Goal: Find specific page/section

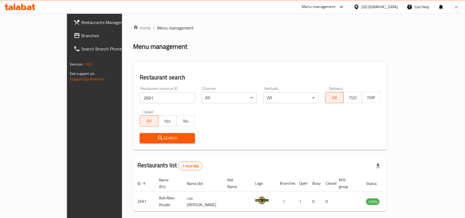
click at [81, 33] on span "Branches" at bounding box center [110, 35] width 59 height 7
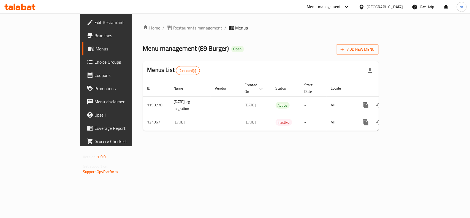
click at [173, 29] on span "Restaurants management" at bounding box center [197, 27] width 49 height 7
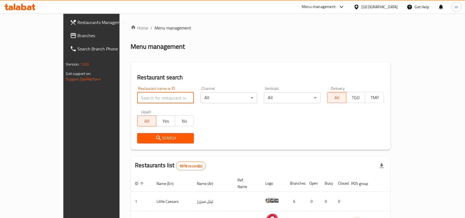
click at [161, 100] on input "search" at bounding box center [165, 97] width 57 height 11
paste input "610888"
type input "610888"
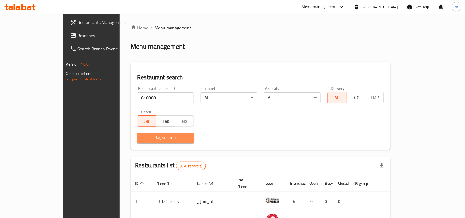
click at [164, 138] on span "Search" at bounding box center [165, 138] width 48 height 7
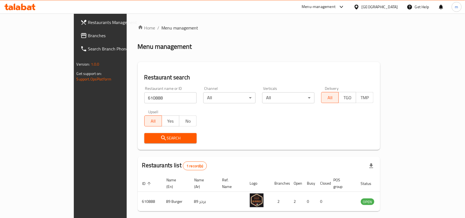
drag, startPoint x: 164, startPoint y: 138, endPoint x: 147, endPoint y: 68, distance: 71.8
click at [147, 68] on div "Restaurant search Restaurant name or ID 610888 Restaurant name or ID Channel Al…" at bounding box center [259, 106] width 242 height 88
